Goal: Navigation & Orientation: Go to known website

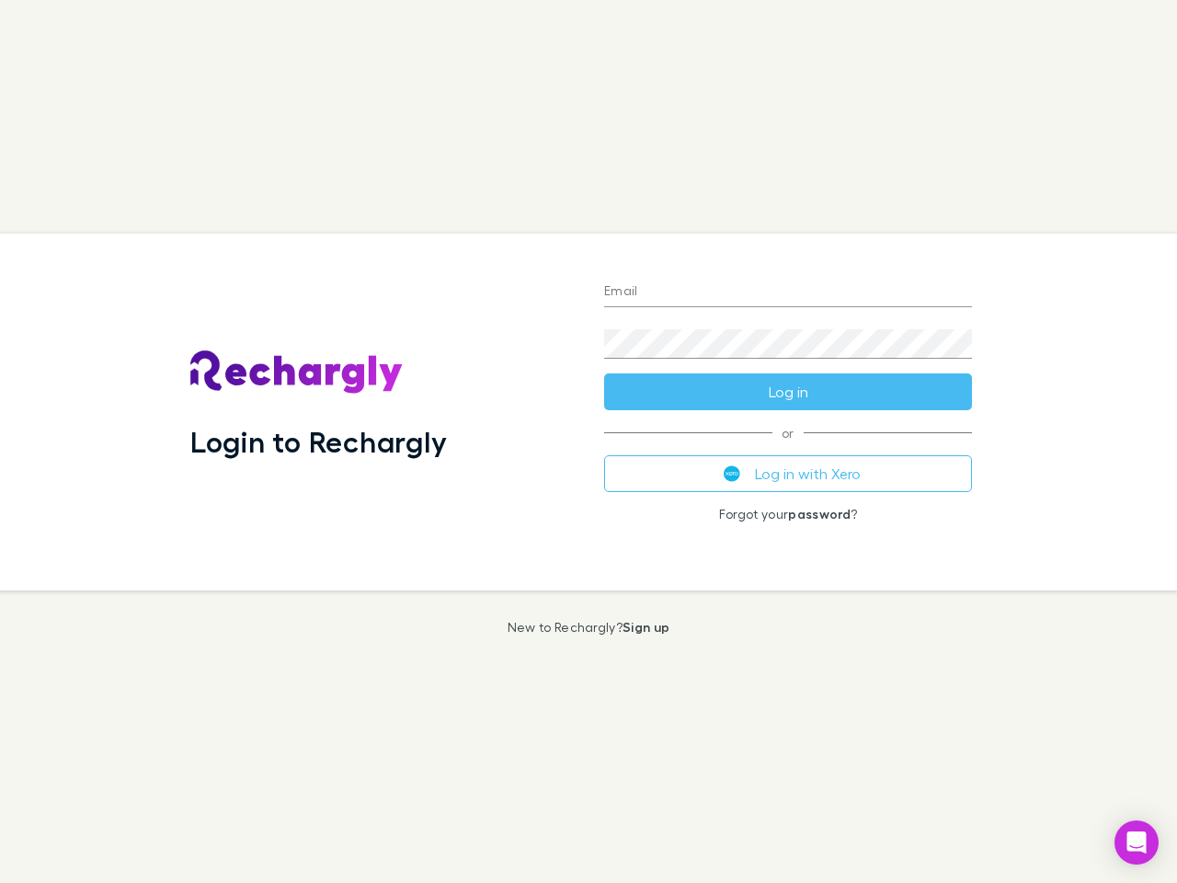
click at [589, 442] on div "Login to Rechargly" at bounding box center [383, 412] width 414 height 357
click at [788, 293] on input "Email" at bounding box center [788, 292] width 368 height 29
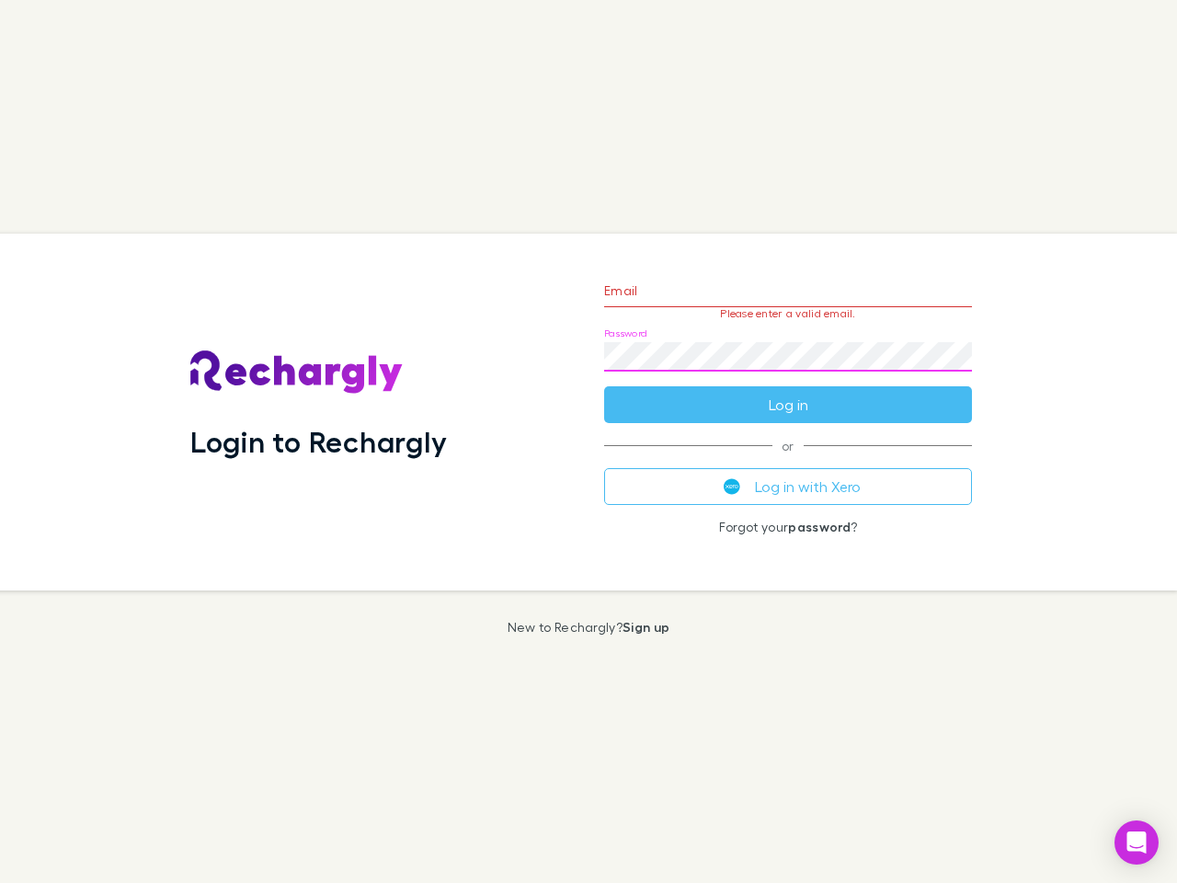
click at [788, 392] on form "Email Please enter a valid email. Password Log in" at bounding box center [788, 343] width 368 height 160
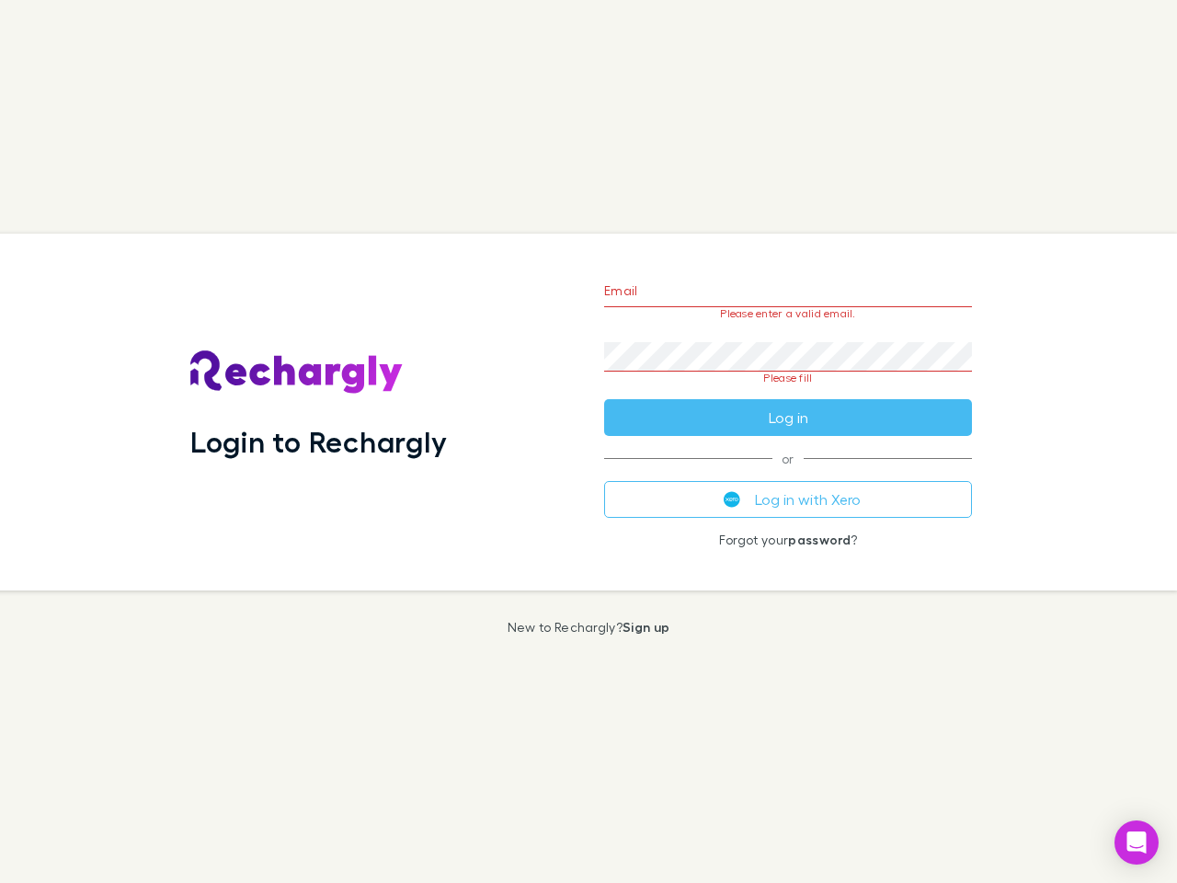
click at [788, 474] on div "Email Please enter a valid email. Password Please fill Log in or Log in with Xe…" at bounding box center [788, 412] width 397 height 357
click at [1137, 843] on icon "Open Intercom Messenger" at bounding box center [1137, 843] width 19 height 22
